Goal: Find specific page/section: Find specific page/section

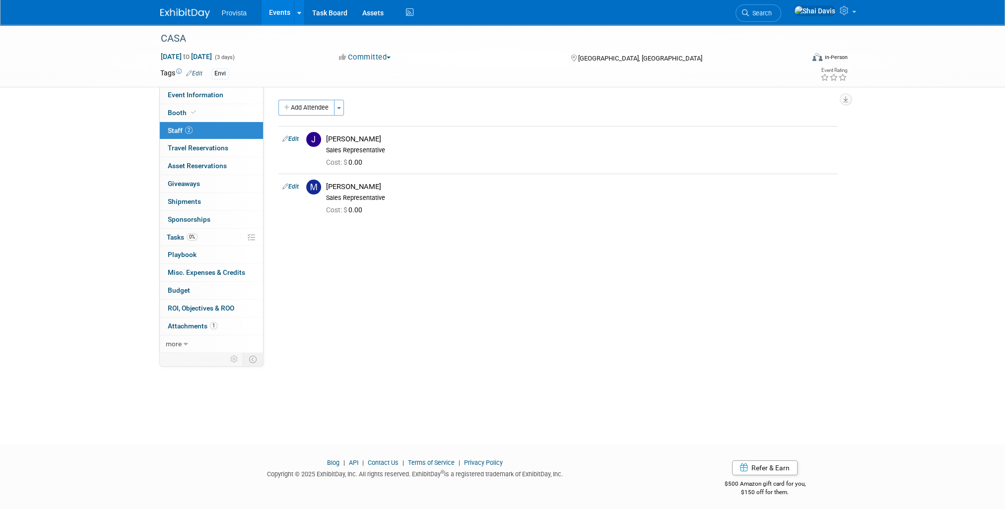
click at [270, 5] on link "Events" at bounding box center [280, 12] width 36 height 25
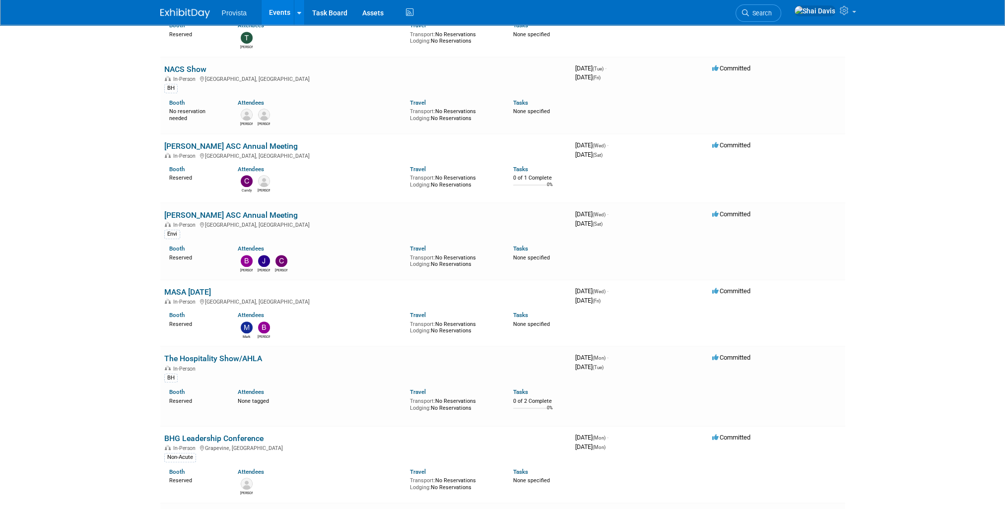
scroll to position [645, 0]
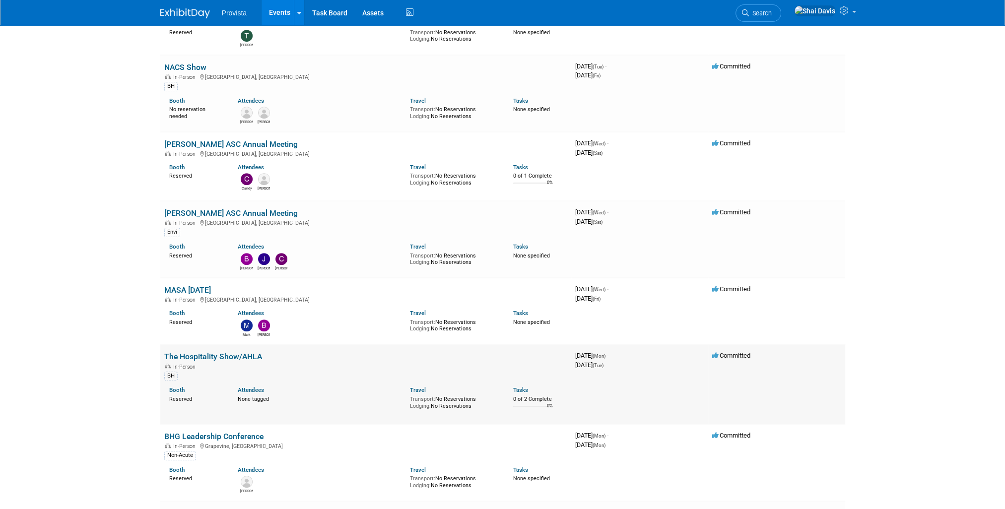
click at [209, 352] on link "The Hospitality Show/AHLA" at bounding box center [213, 356] width 98 height 9
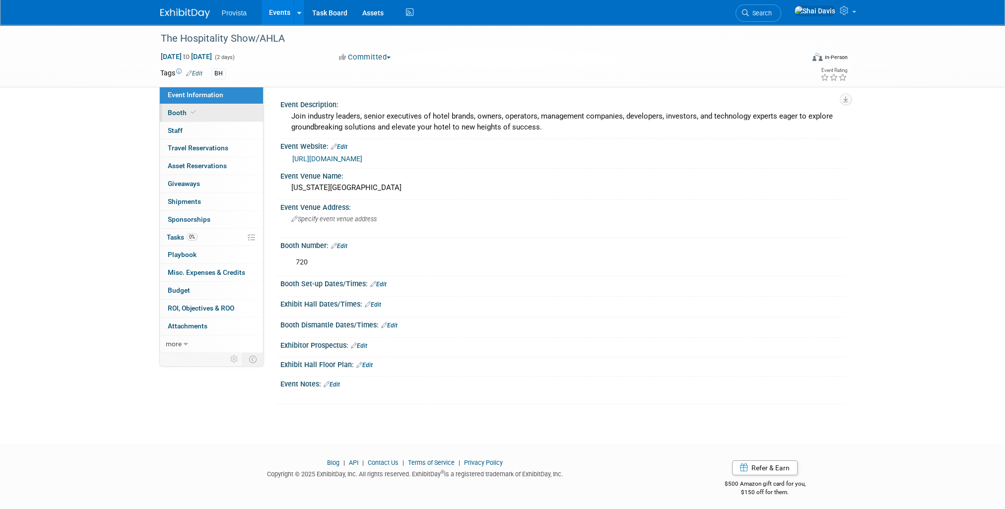
click at [177, 116] on span "Booth" at bounding box center [183, 113] width 30 height 8
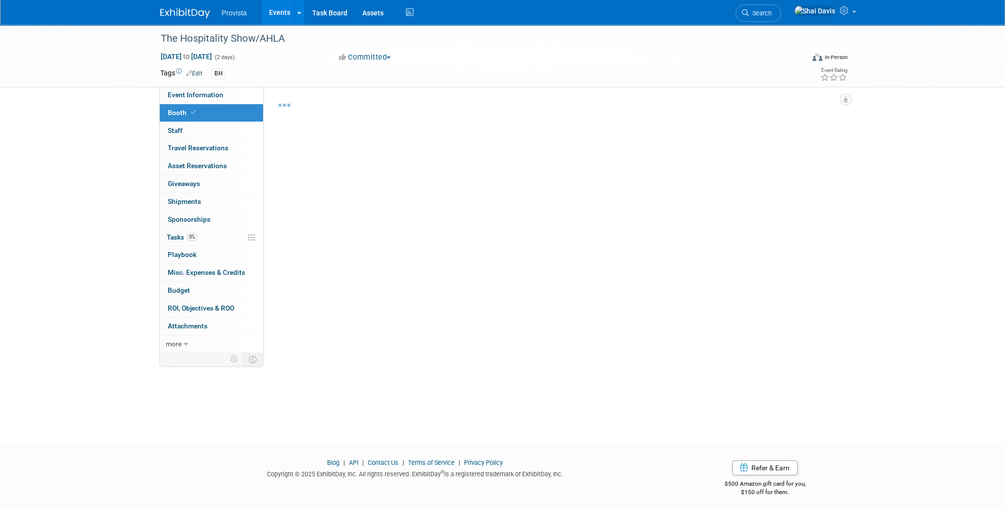
select select "No"
